Goal: Find specific page/section: Find specific page/section

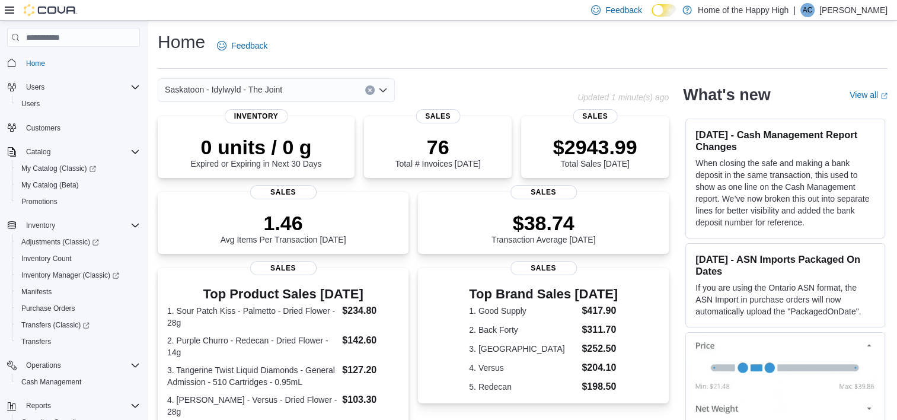
click at [379, 92] on icon "Open list of options" at bounding box center [382, 89] width 9 height 9
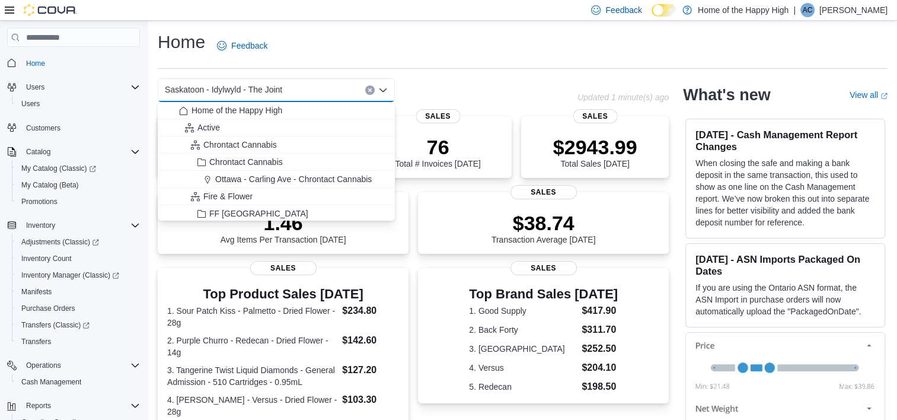
click at [325, 87] on div "Saskatoon - Idylwyld - The Joint" at bounding box center [276, 90] width 237 height 24
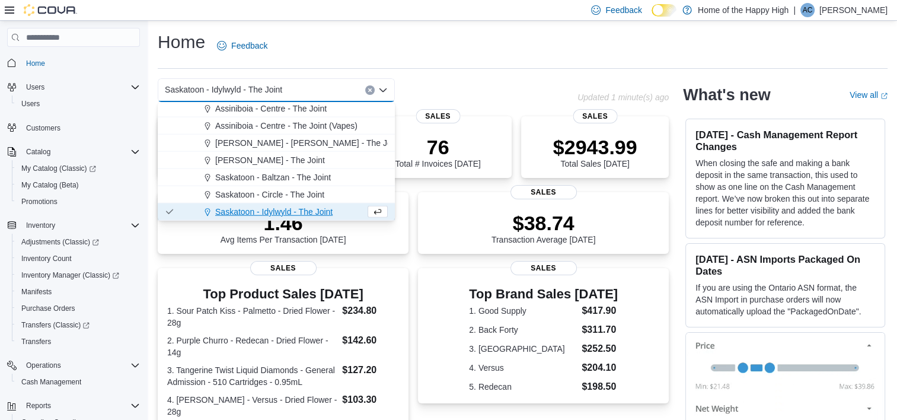
scroll to position [2837, 0]
click at [290, 180] on span "Saskatoon - Circle - The Joint" at bounding box center [269, 177] width 109 height 12
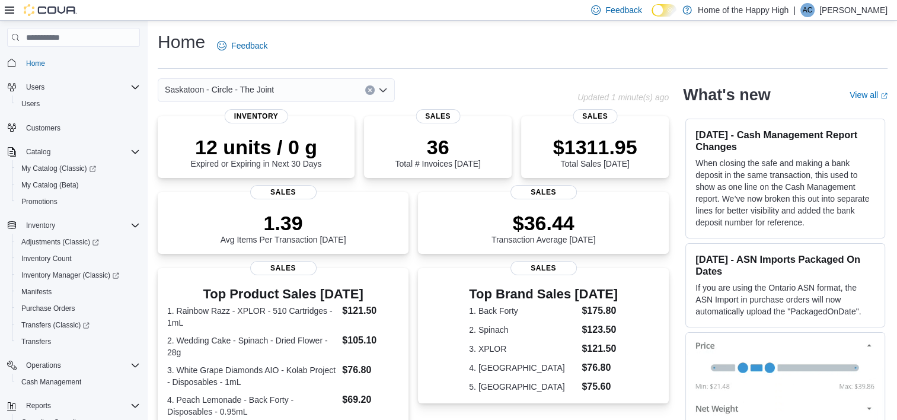
click at [383, 90] on icon "Open list of options" at bounding box center [382, 89] width 9 height 9
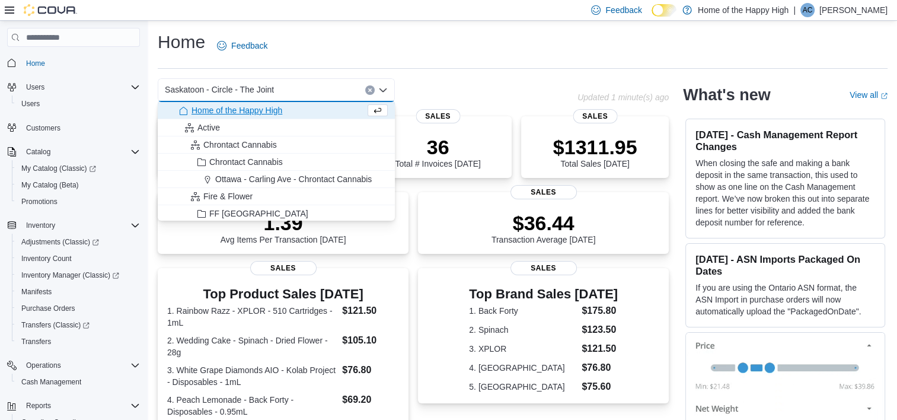
scroll to position [4435, 0]
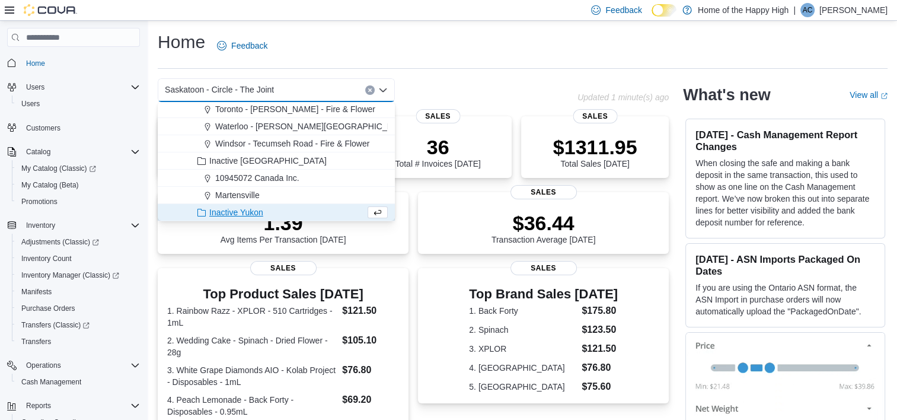
click at [322, 97] on div "Saskatoon - Circle - The Joint" at bounding box center [276, 90] width 237 height 24
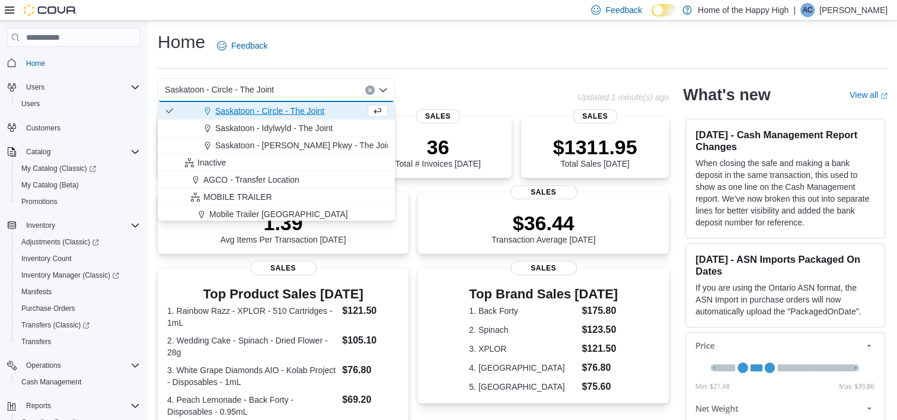
click at [312, 92] on div "Saskatoon - Circle - The Joint" at bounding box center [276, 90] width 237 height 24
click at [313, 95] on div "Saskatoon - Circle - The Joint" at bounding box center [276, 90] width 237 height 24
click at [382, 89] on icon "Close list of options" at bounding box center [382, 89] width 9 height 9
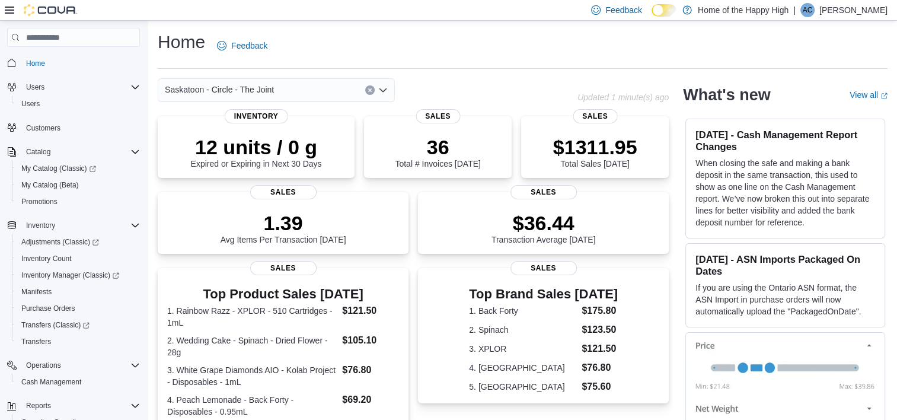
click at [310, 85] on div "Saskatoon - Circle - The Joint" at bounding box center [276, 90] width 237 height 24
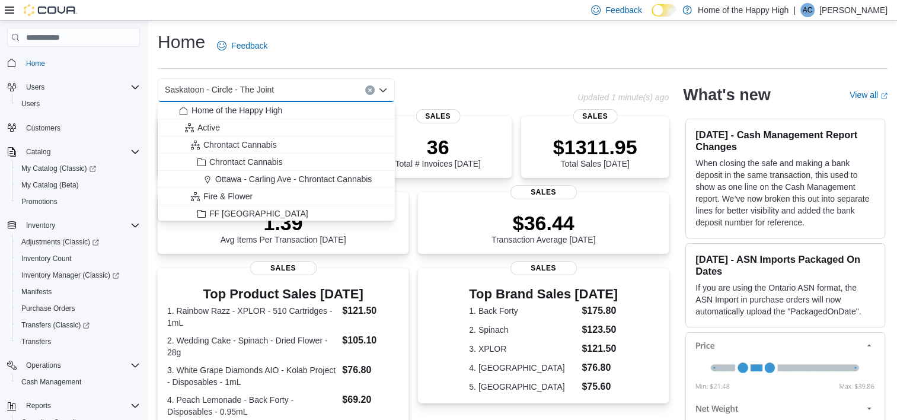
scroll to position [2820, 0]
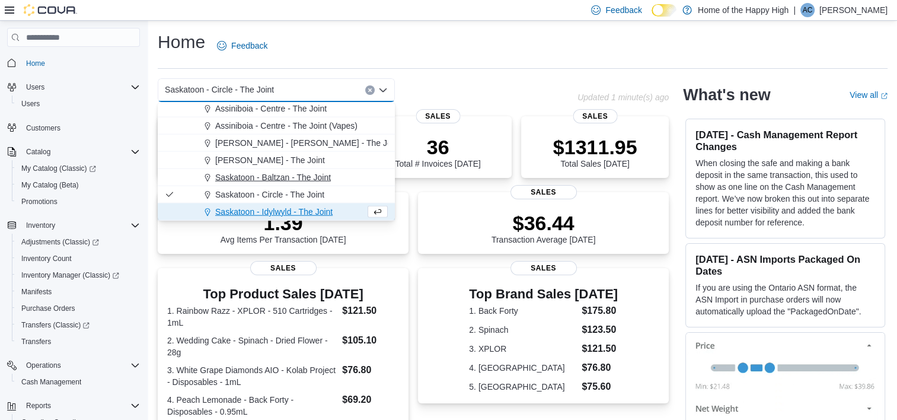
click at [284, 176] on span "Saskatoon - Baltzan - The Joint" at bounding box center [273, 177] width 116 height 12
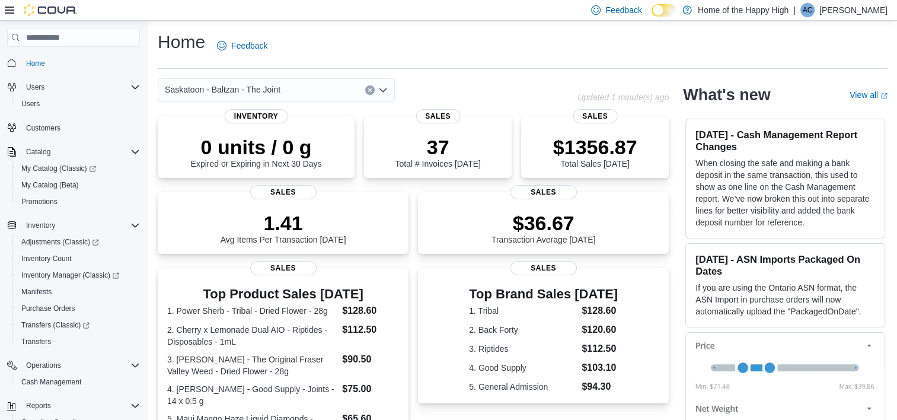
click at [382, 93] on icon "Open list of options" at bounding box center [382, 89] width 9 height 9
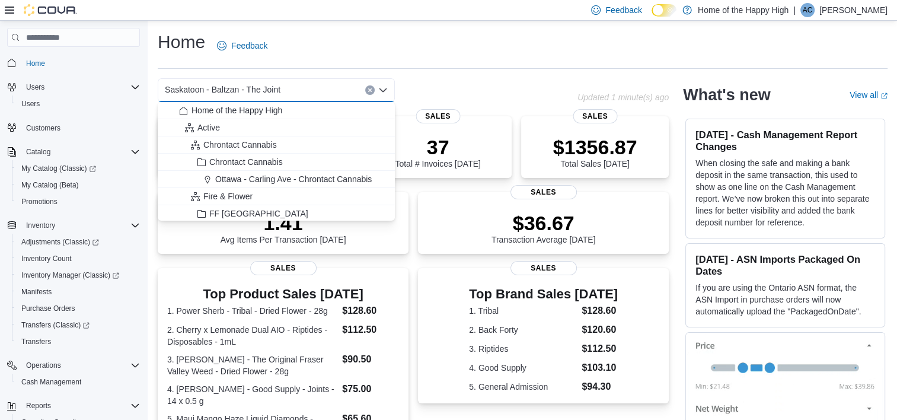
click at [295, 91] on div "Saskatoon - Baltzan - The Joint" at bounding box center [276, 90] width 237 height 24
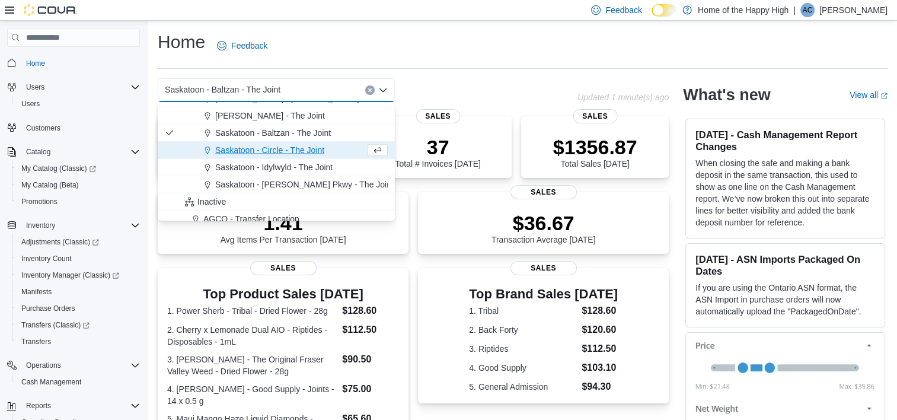
scroll to position [2865, 0]
click at [281, 183] on span "Saskatoon - [PERSON_NAME] Pkwy - The Joint" at bounding box center [304, 184] width 178 height 12
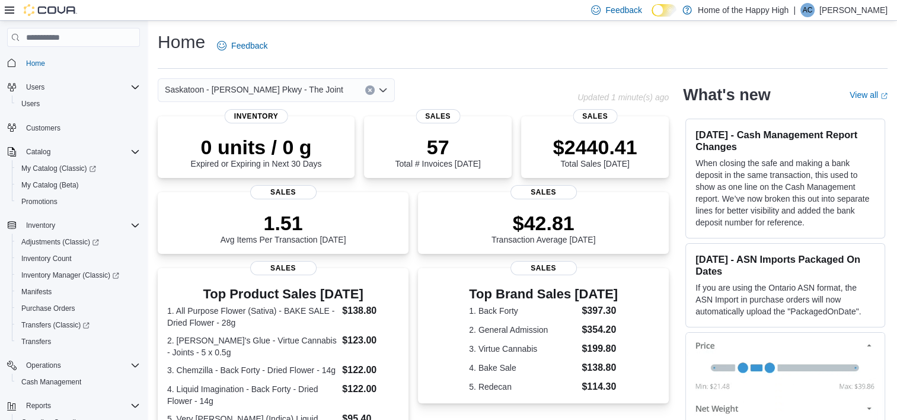
click at [384, 91] on icon "Open list of options" at bounding box center [382, 90] width 7 height 4
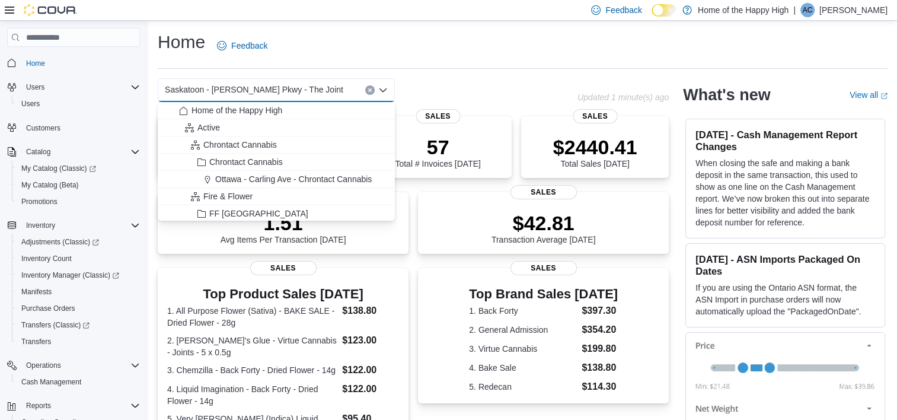
click at [384, 89] on icon "Close list of options" at bounding box center [382, 90] width 7 height 4
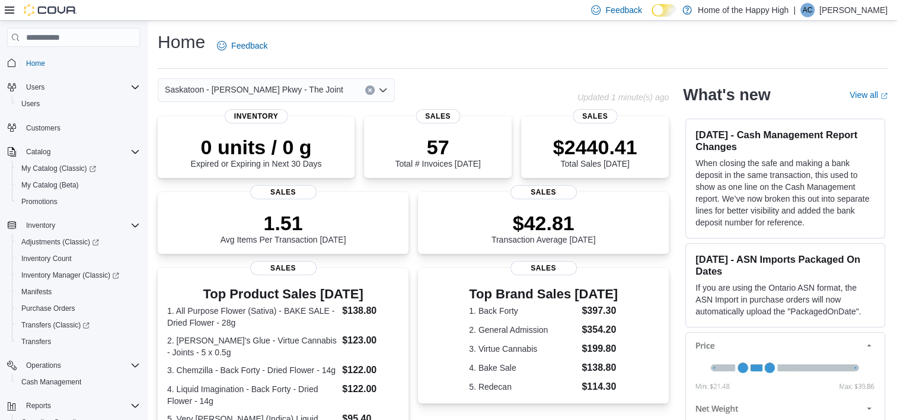
click at [384, 89] on icon "Open list of options" at bounding box center [382, 90] width 7 height 4
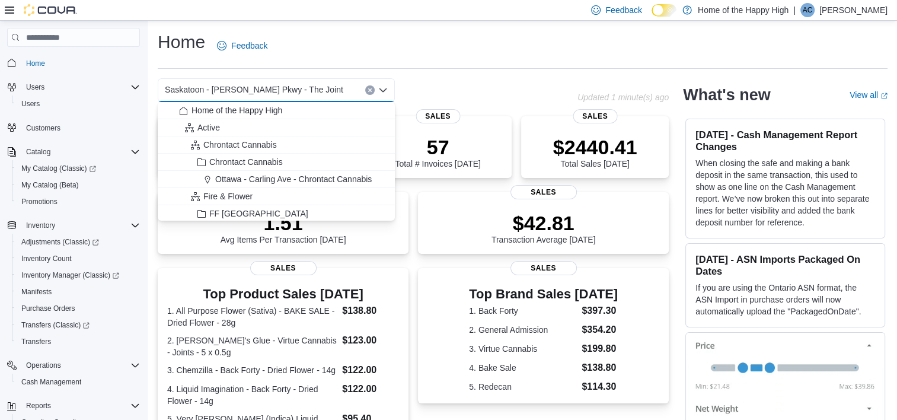
click at [341, 90] on div "Saskatoon - [PERSON_NAME] Pkwy - The Joint" at bounding box center [276, 90] width 237 height 24
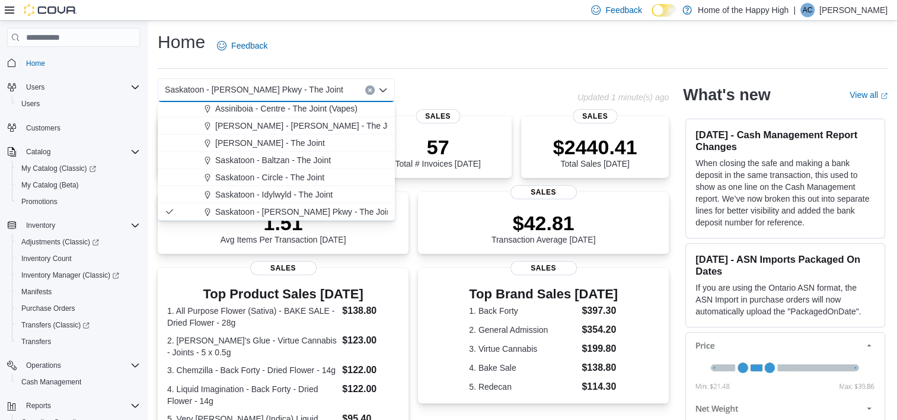
scroll to position [2854, 0]
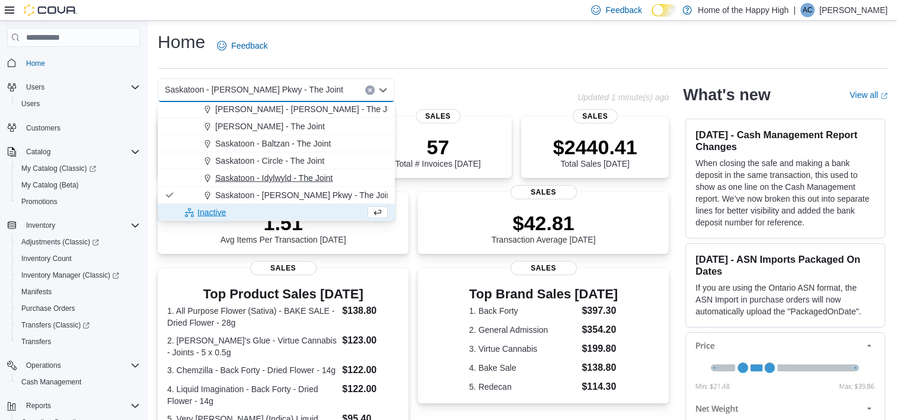
click at [294, 176] on span "Saskatoon - Idylwyld - The Joint" at bounding box center [273, 178] width 117 height 12
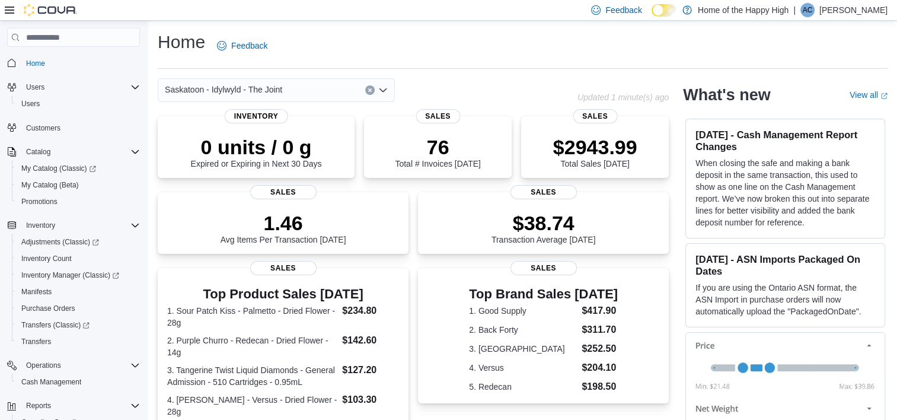
click at [382, 89] on icon "Open list of options" at bounding box center [382, 89] width 9 height 9
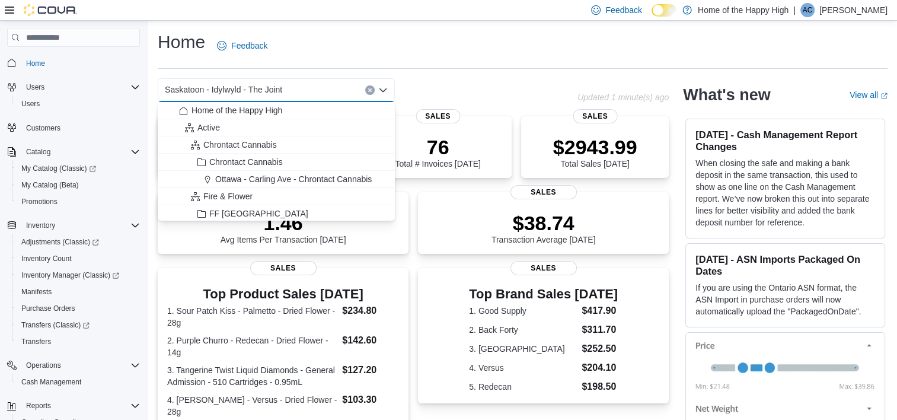
click at [327, 91] on div "Saskatoon - Idylwyld - The Joint" at bounding box center [276, 90] width 237 height 24
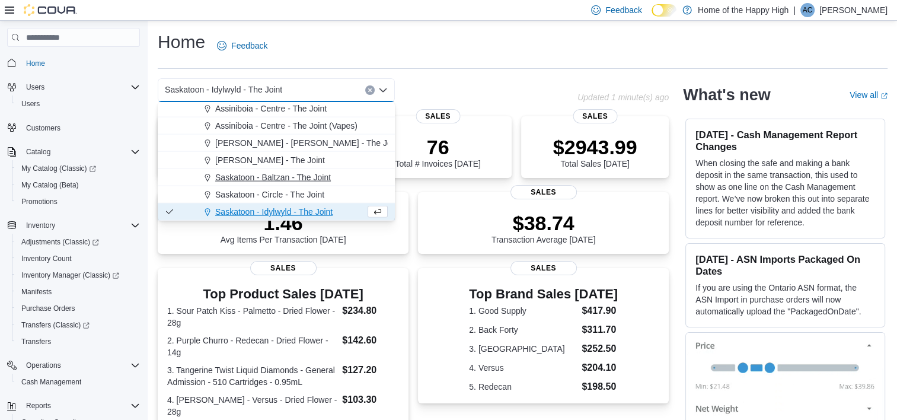
click at [302, 175] on span "Saskatoon - Baltzan - The Joint" at bounding box center [273, 177] width 116 height 12
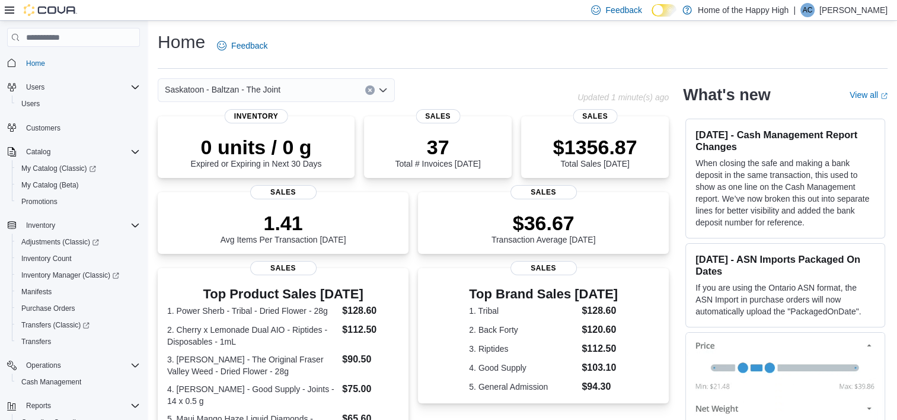
click at [292, 88] on div "Saskatoon - Baltzan - The Joint" at bounding box center [276, 90] width 237 height 24
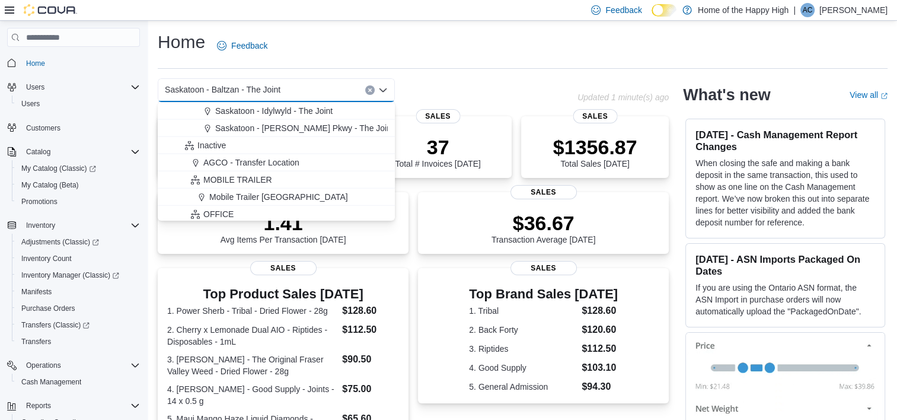
scroll to position [2921, 0]
click at [287, 113] on span "Saskatoon - Idylwyld - The Joint" at bounding box center [273, 110] width 117 height 12
